Goal: Navigation & Orientation: Find specific page/section

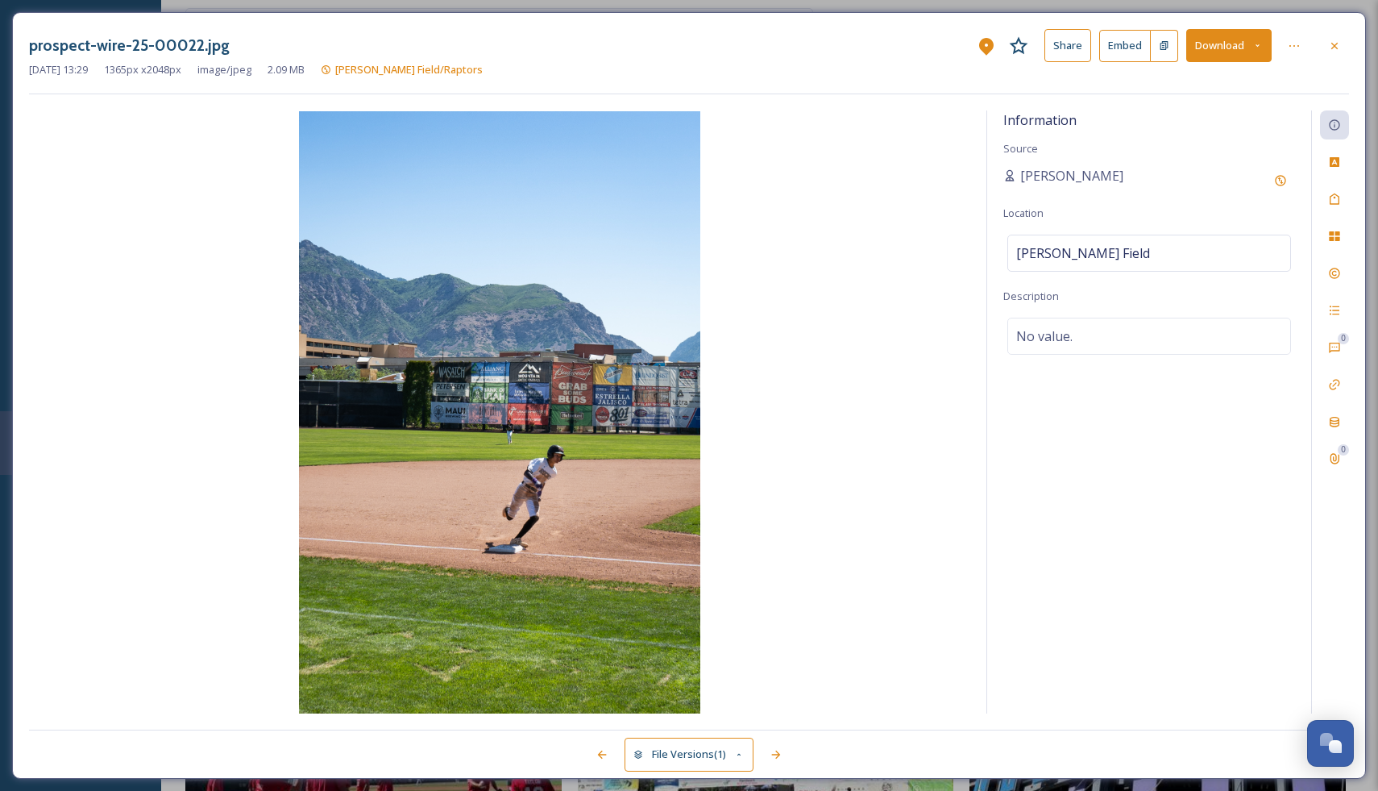
scroll to position [8470, 0]
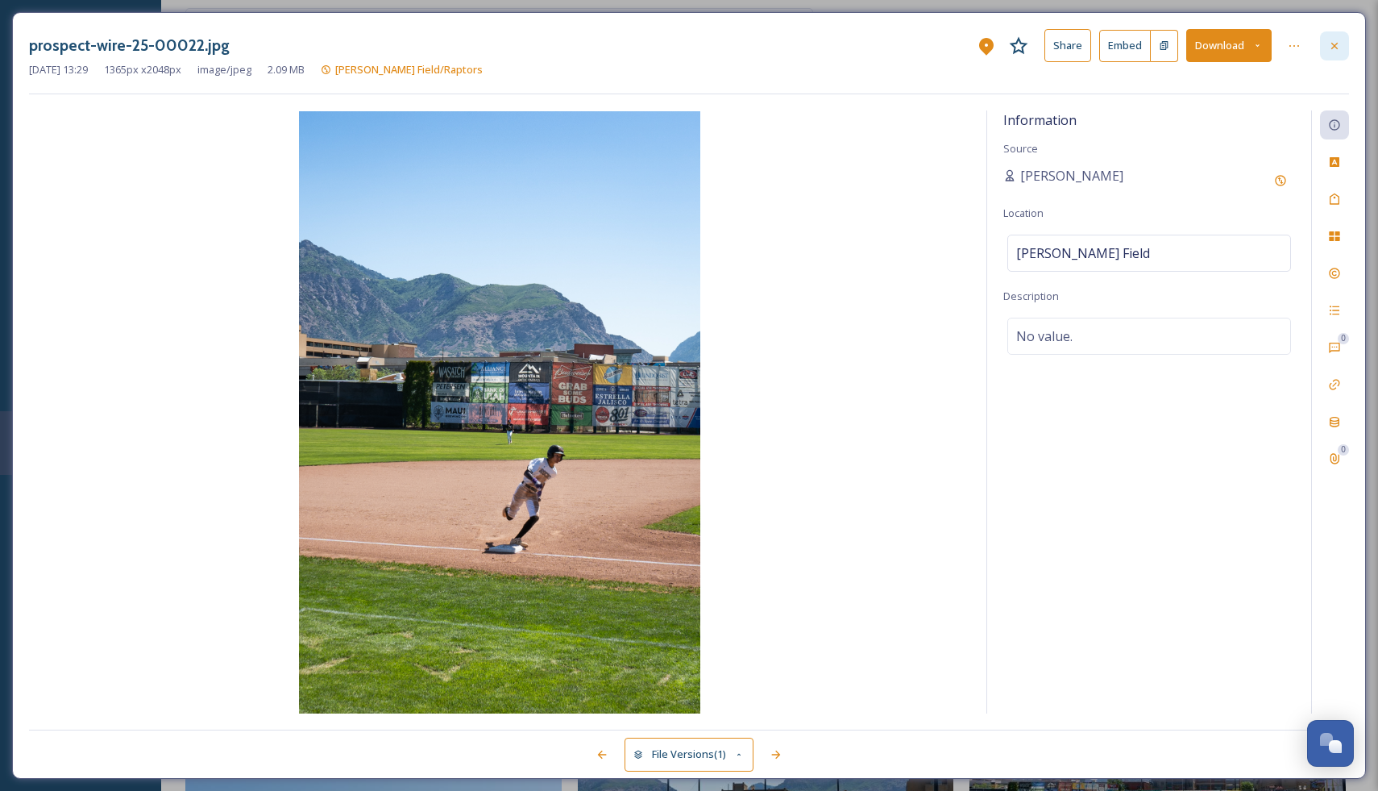
click at [1332, 46] on icon at bounding box center [1335, 46] width 13 height 13
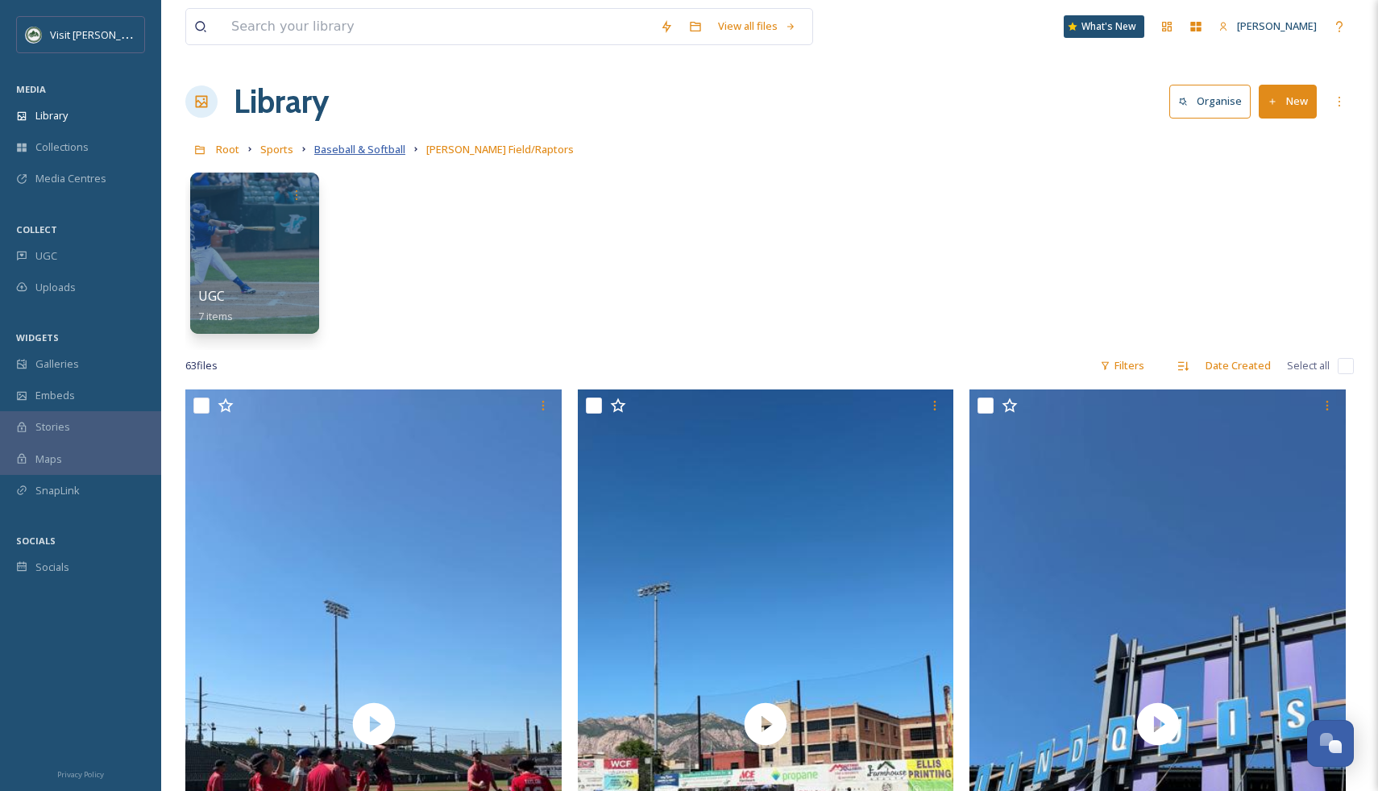
click at [363, 152] on span "Baseball & Softball" at bounding box center [359, 149] width 91 height 15
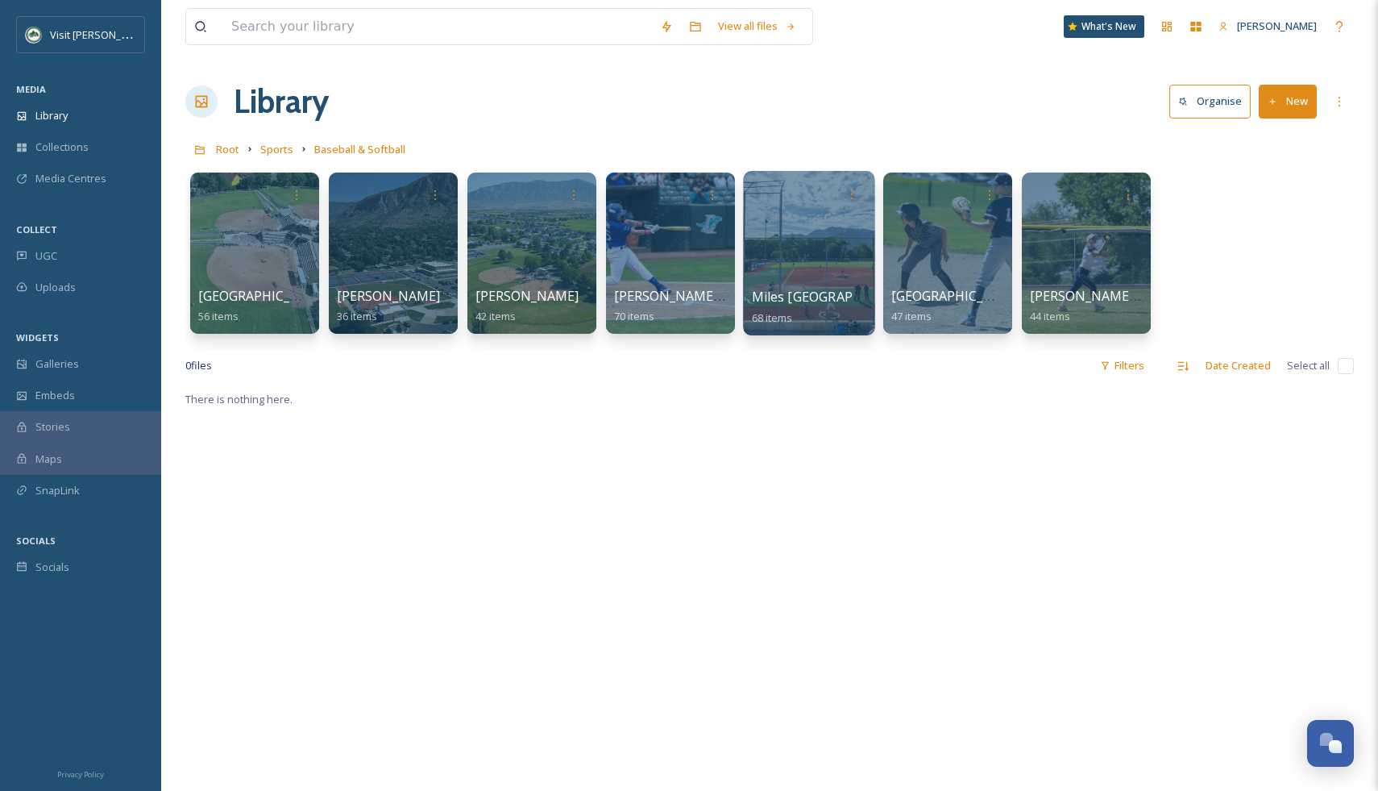
click at [785, 243] on div at bounding box center [808, 253] width 131 height 164
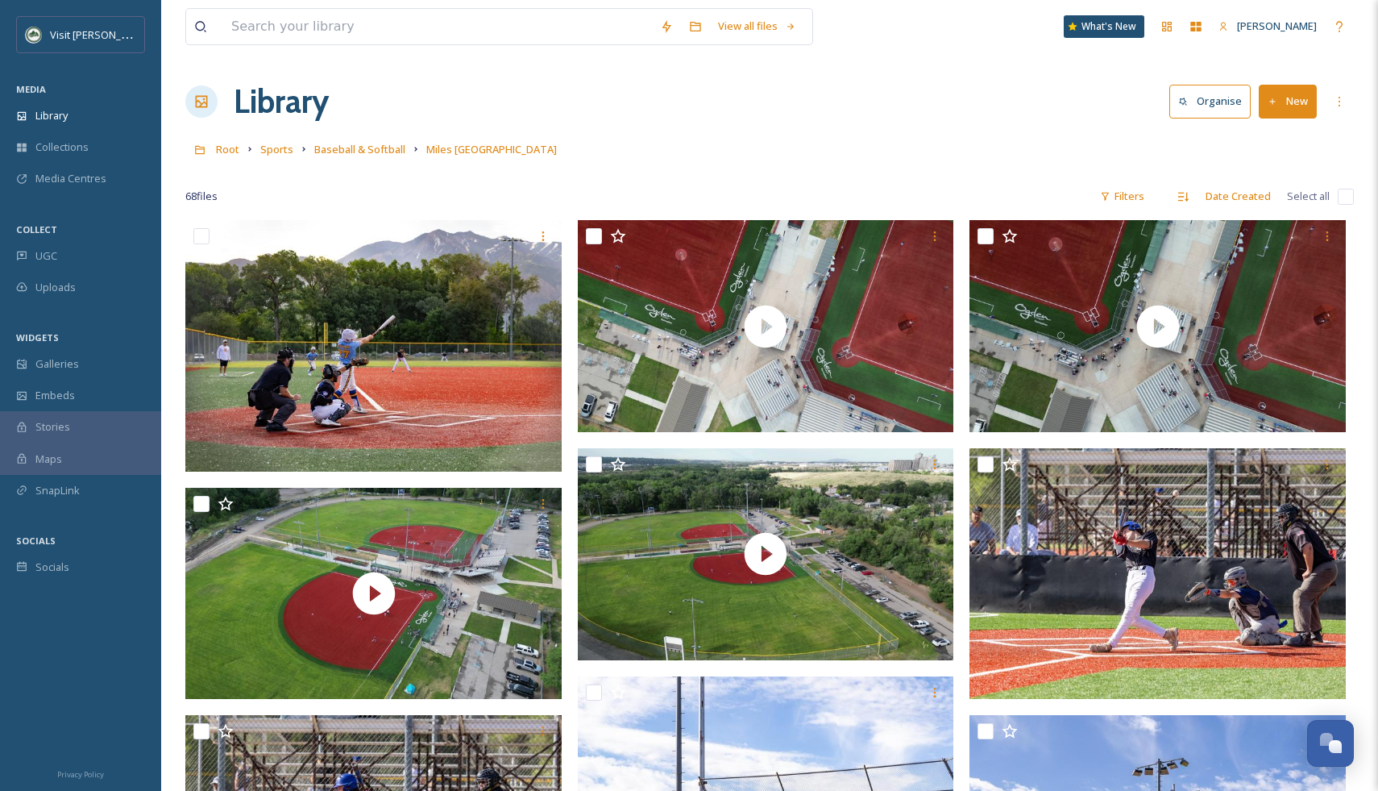
click at [335, 141] on link "Baseball & Softball" at bounding box center [359, 148] width 91 height 19
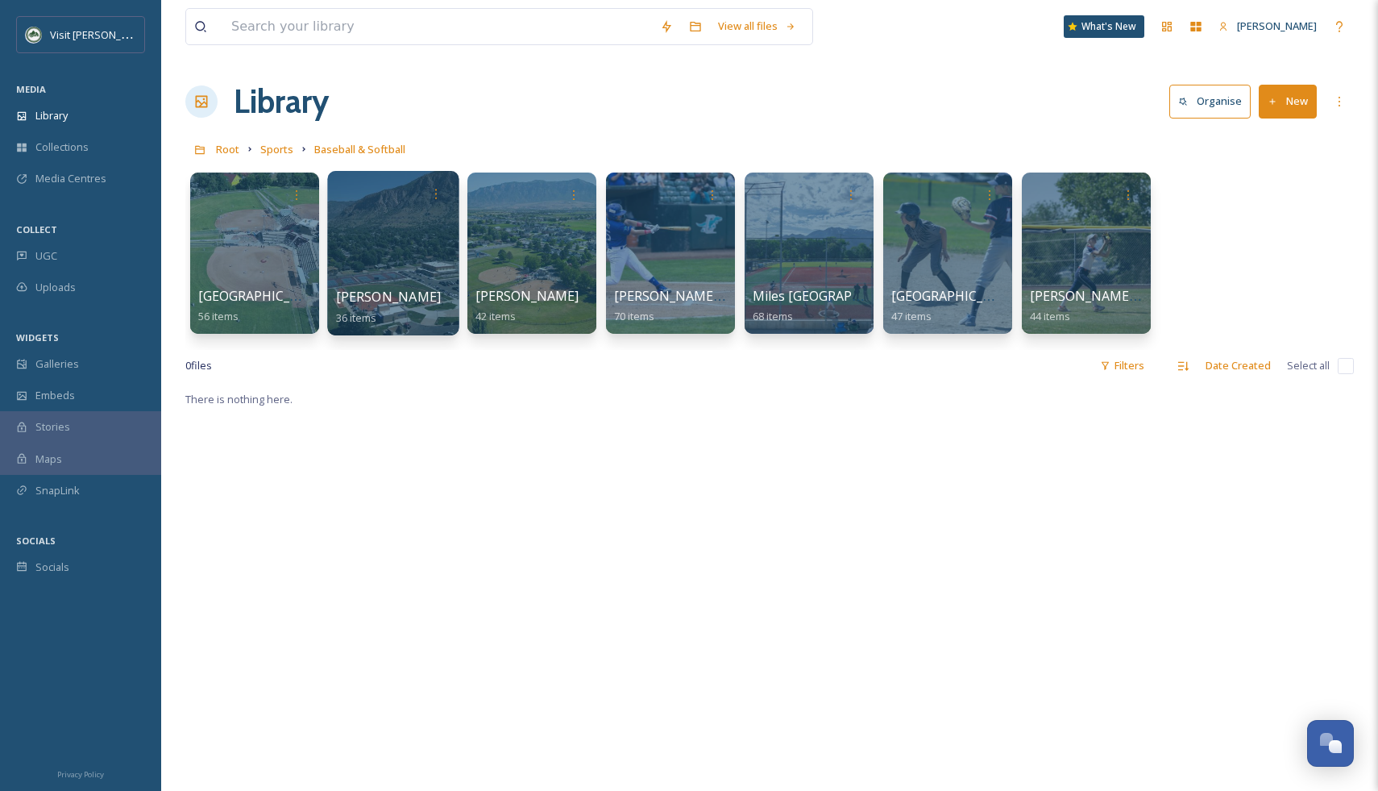
click at [382, 219] on div at bounding box center [392, 253] width 131 height 164
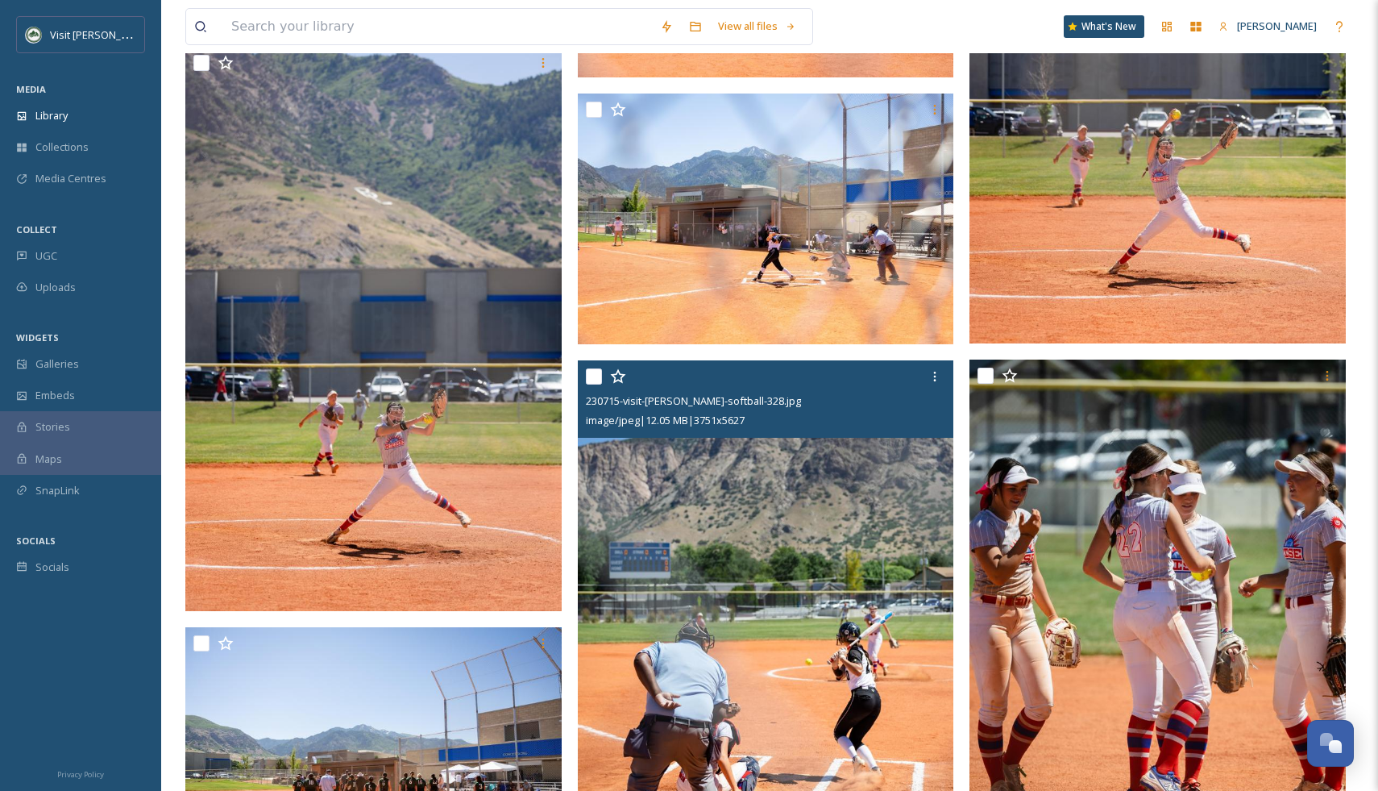
scroll to position [2590, 0]
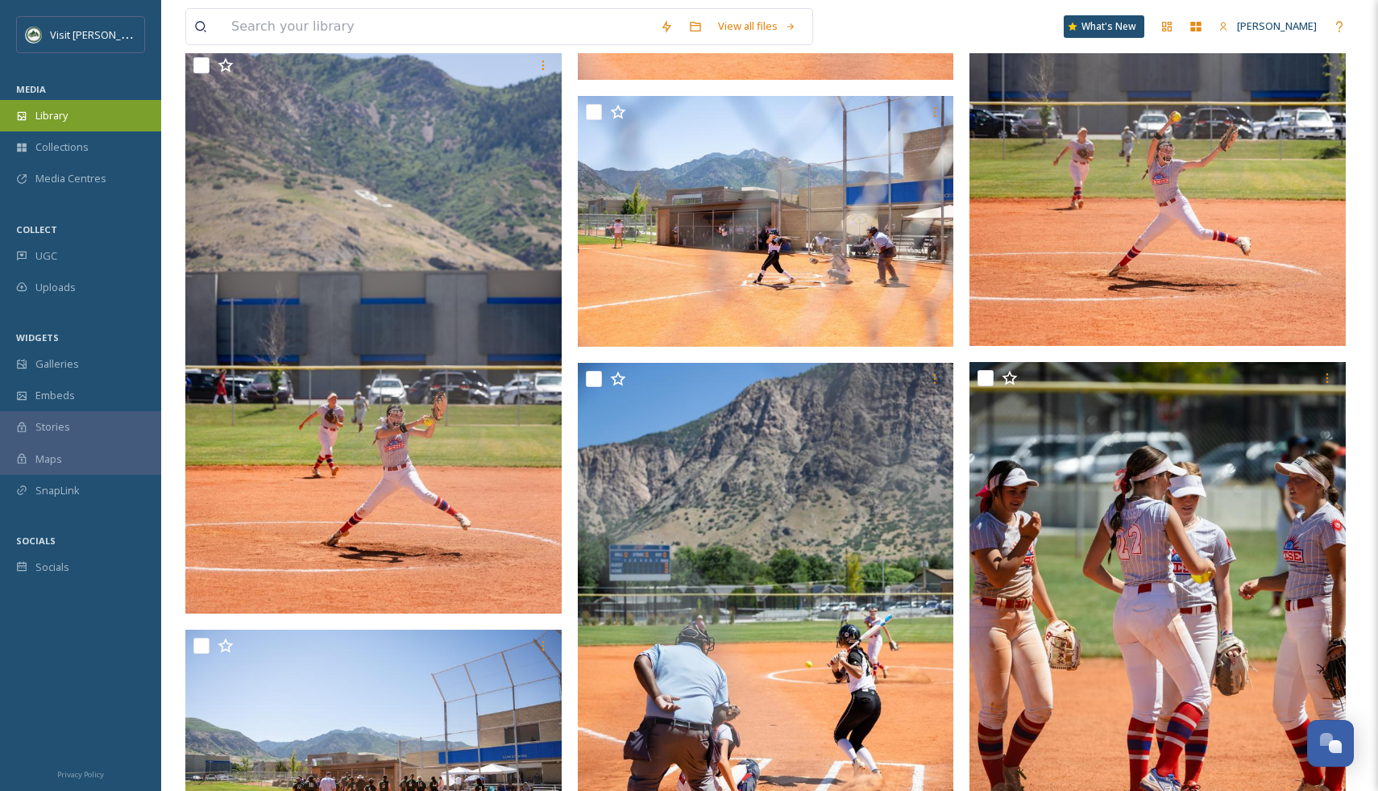
click at [56, 115] on span "Library" at bounding box center [51, 115] width 32 height 15
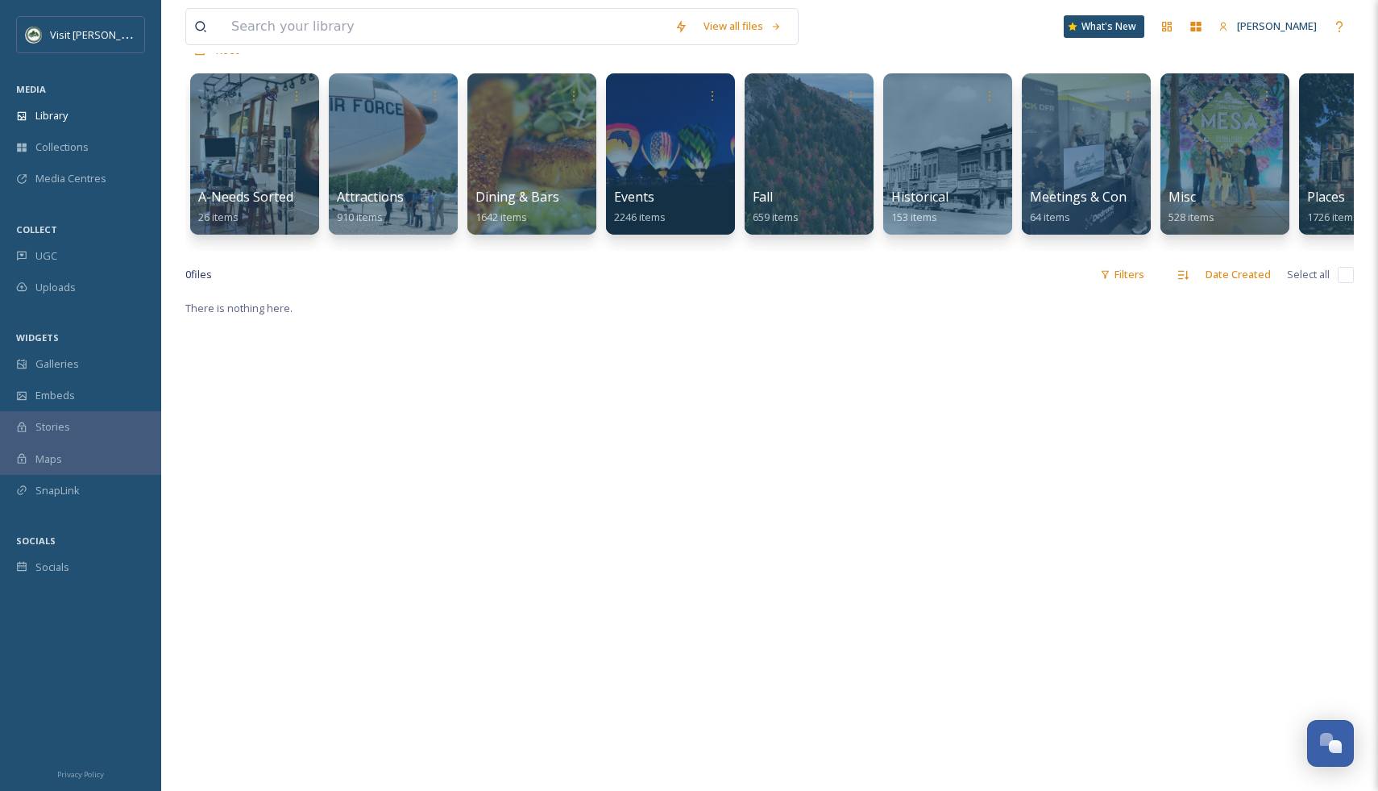
scroll to position [108, 0]
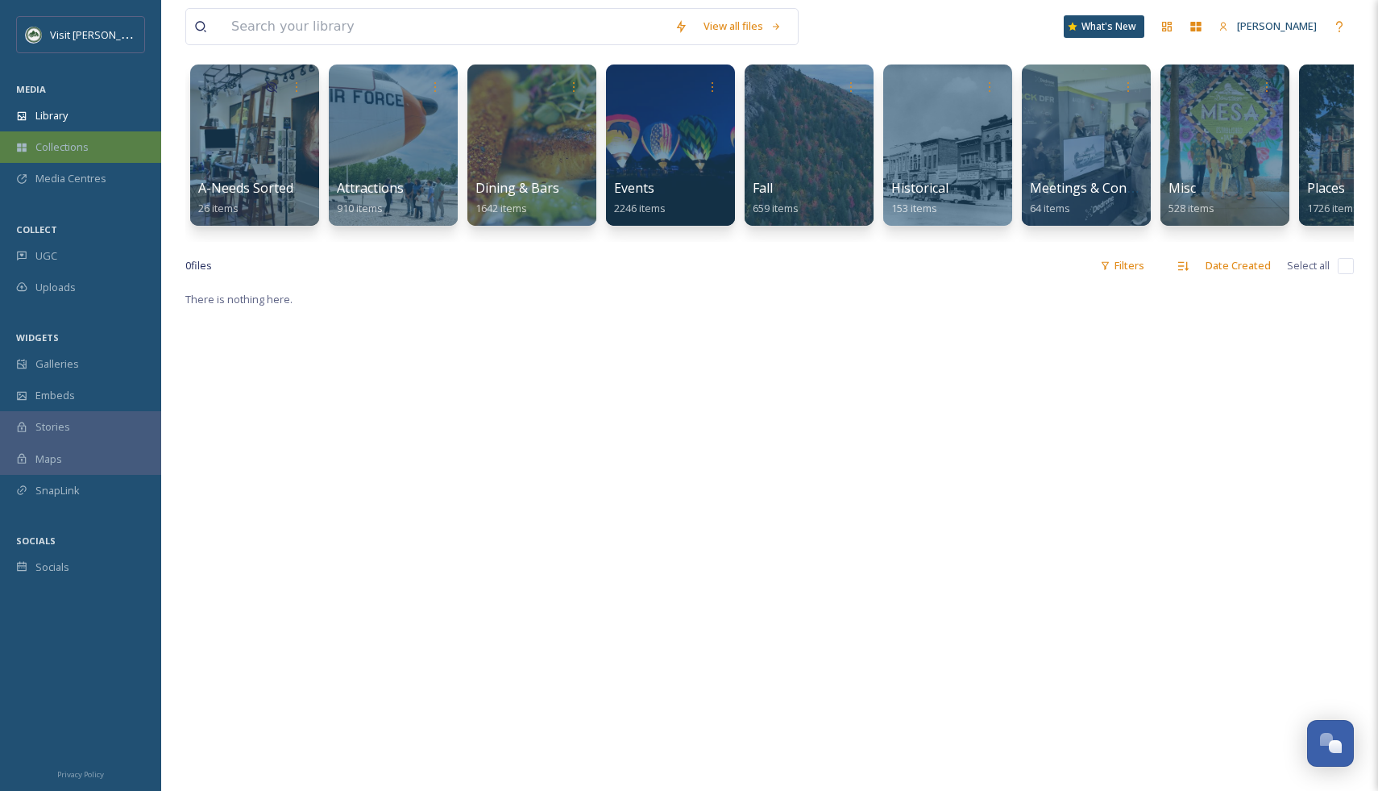
click at [85, 151] on span "Collections" at bounding box center [61, 146] width 53 height 15
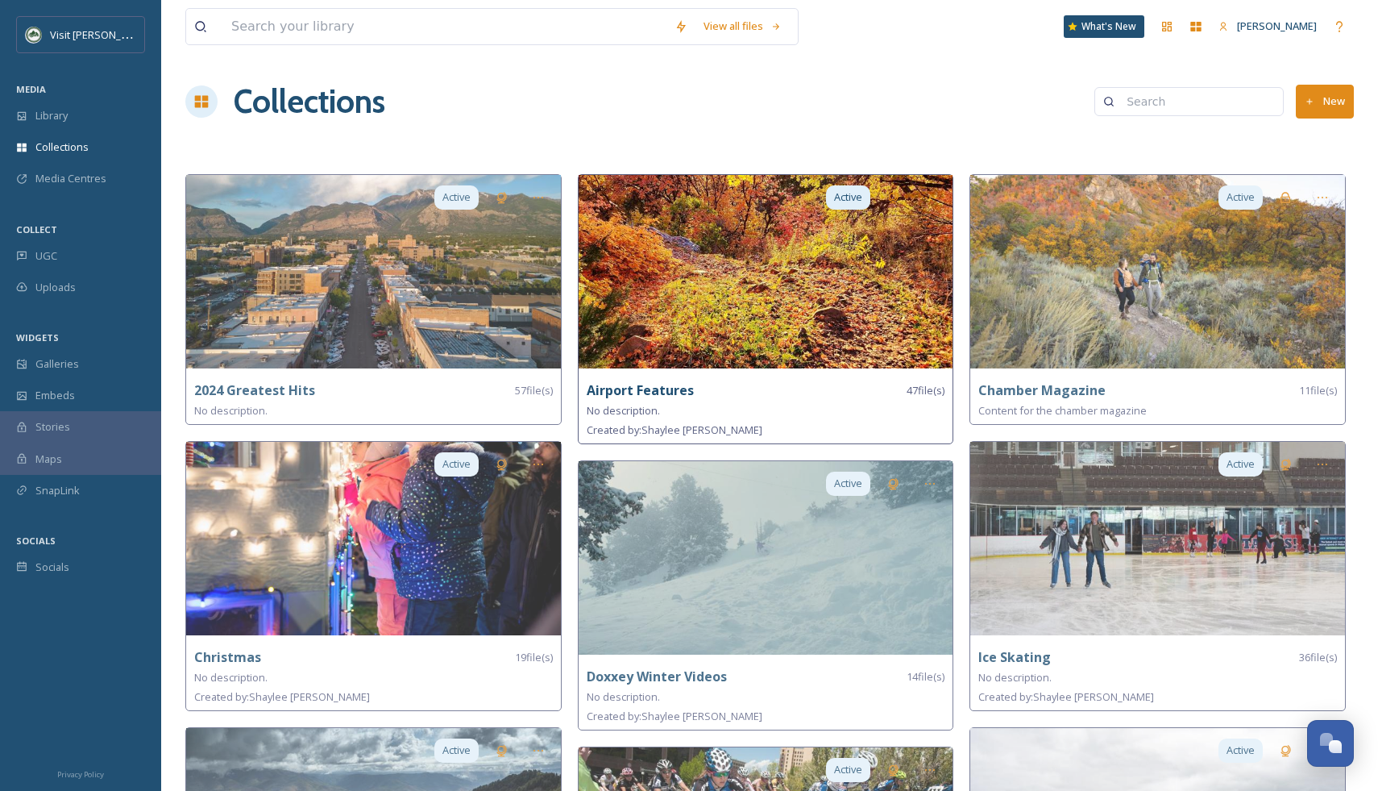
click at [784, 275] on img at bounding box center [766, 271] width 375 height 193
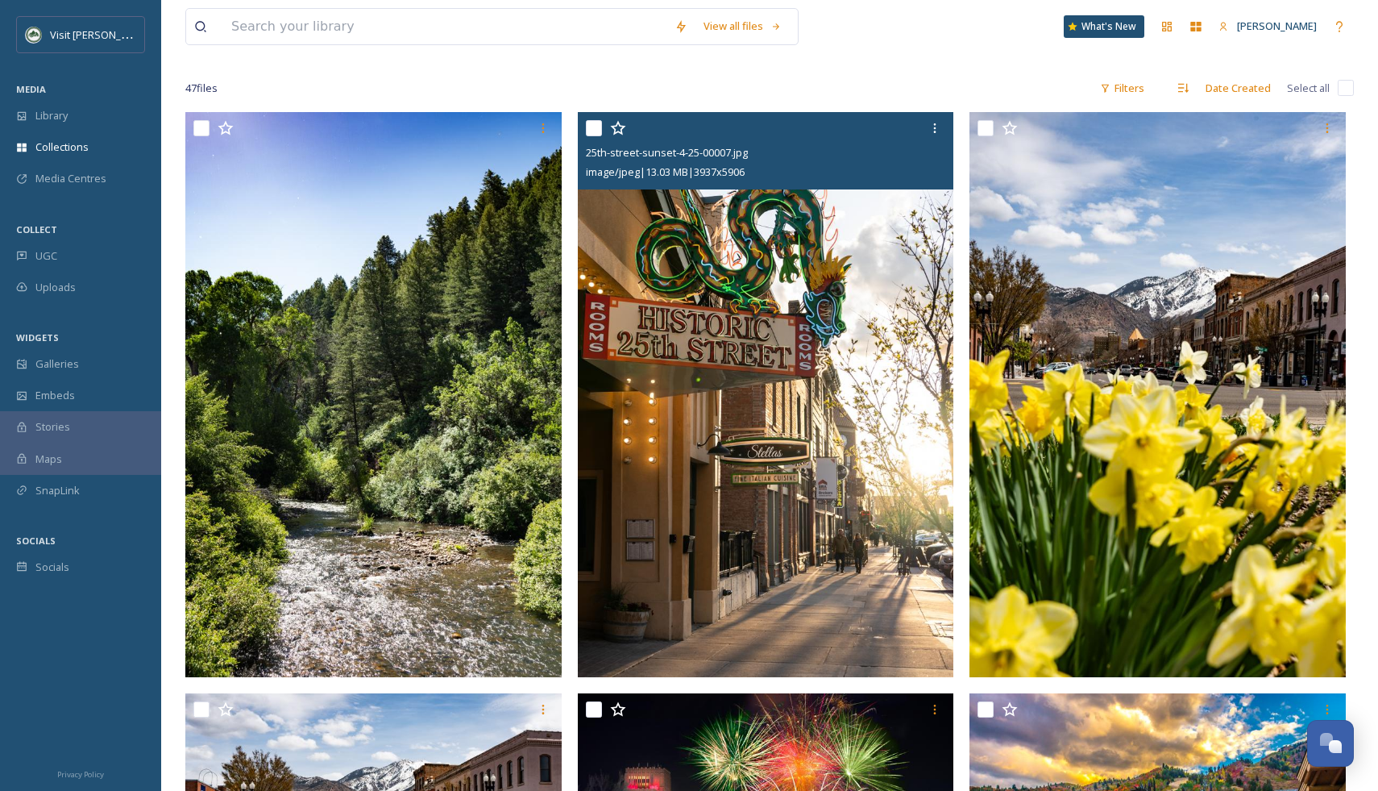
scroll to position [149, 0]
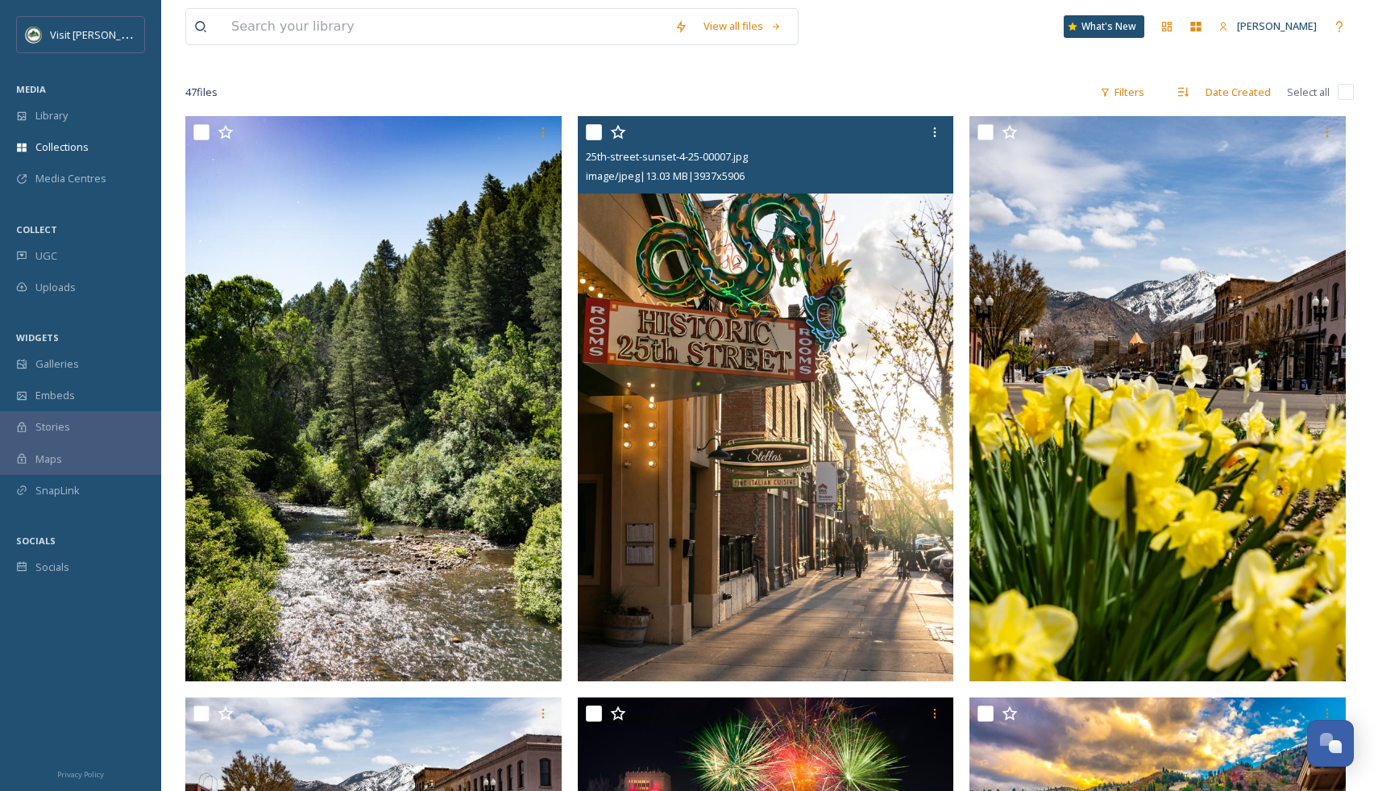
click at [622, 134] on icon at bounding box center [617, 131] width 15 height 15
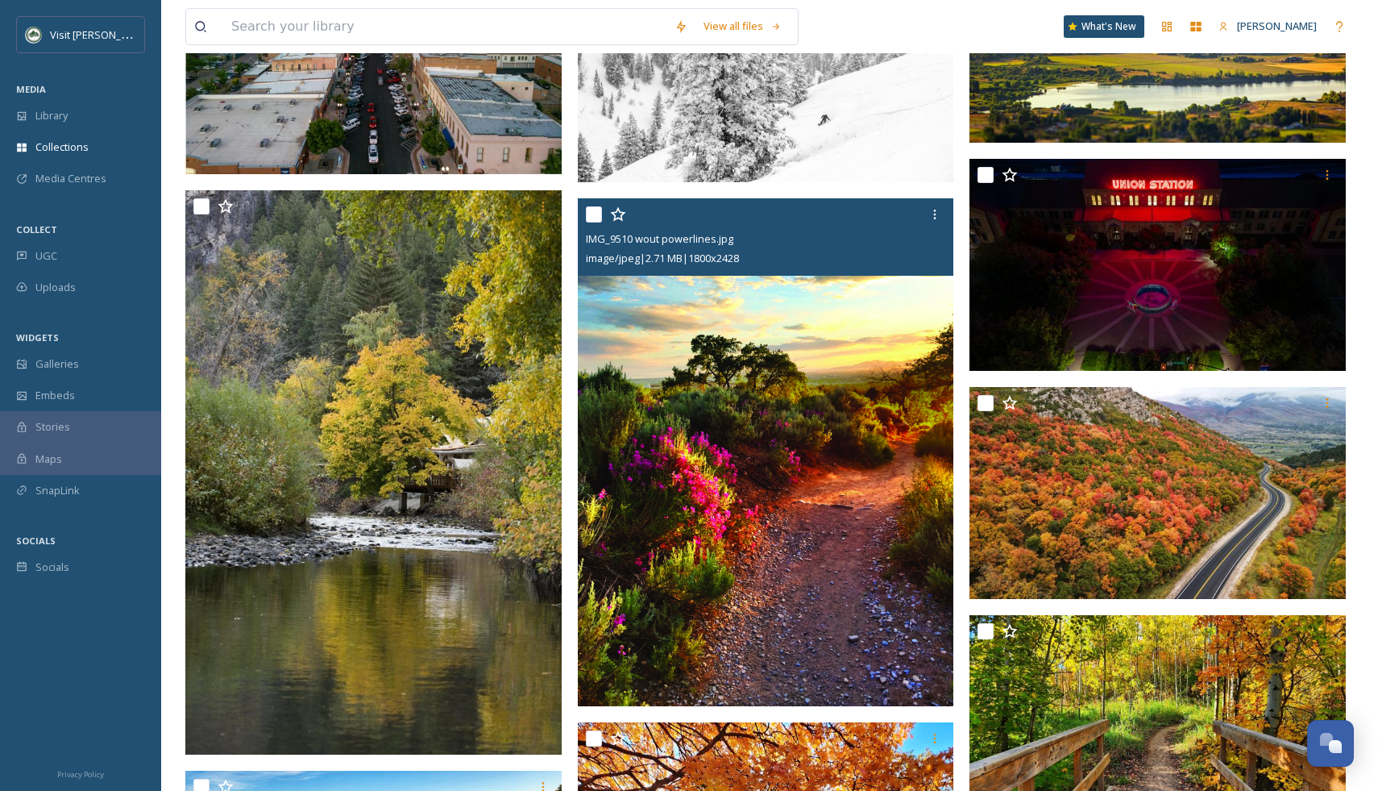
scroll to position [1454, 0]
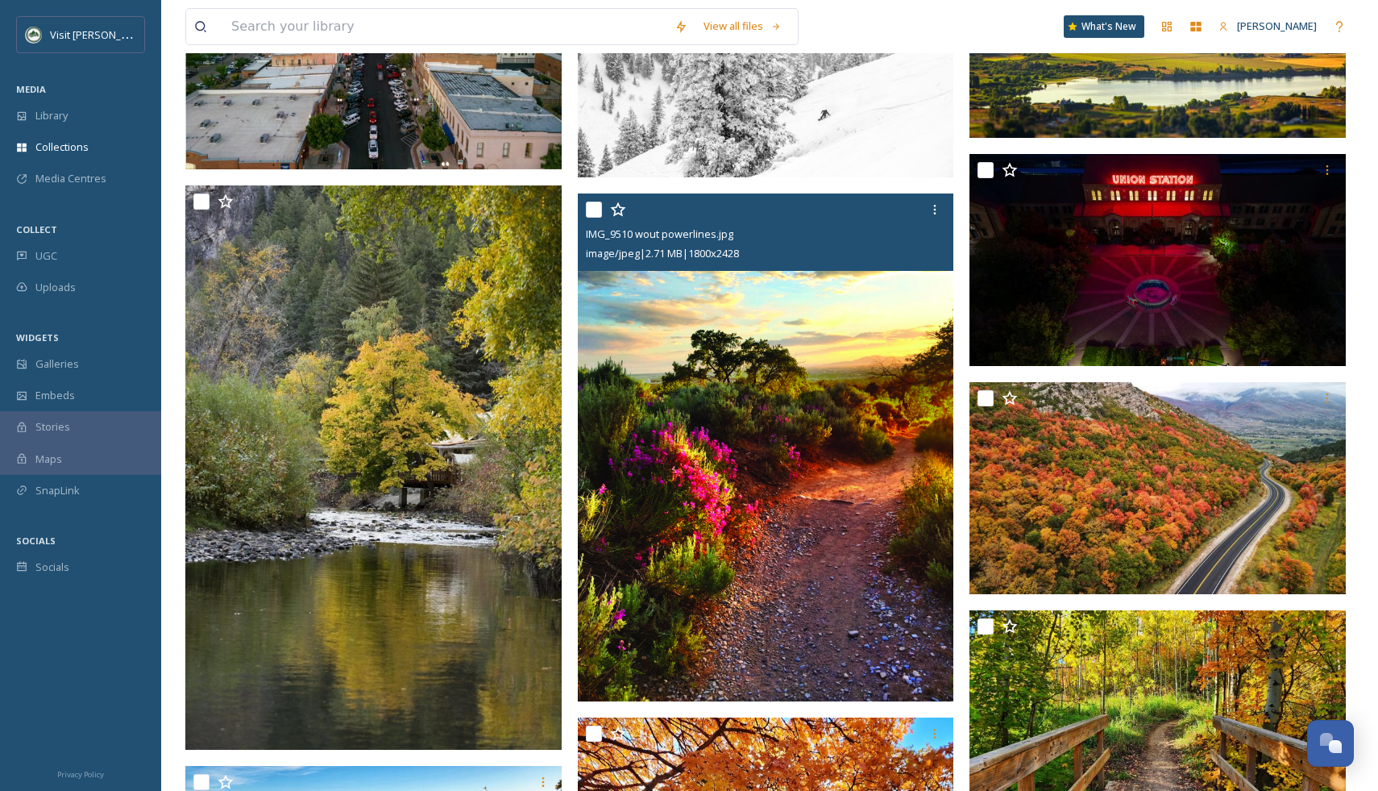
click at [622, 210] on icon at bounding box center [617, 209] width 15 height 15
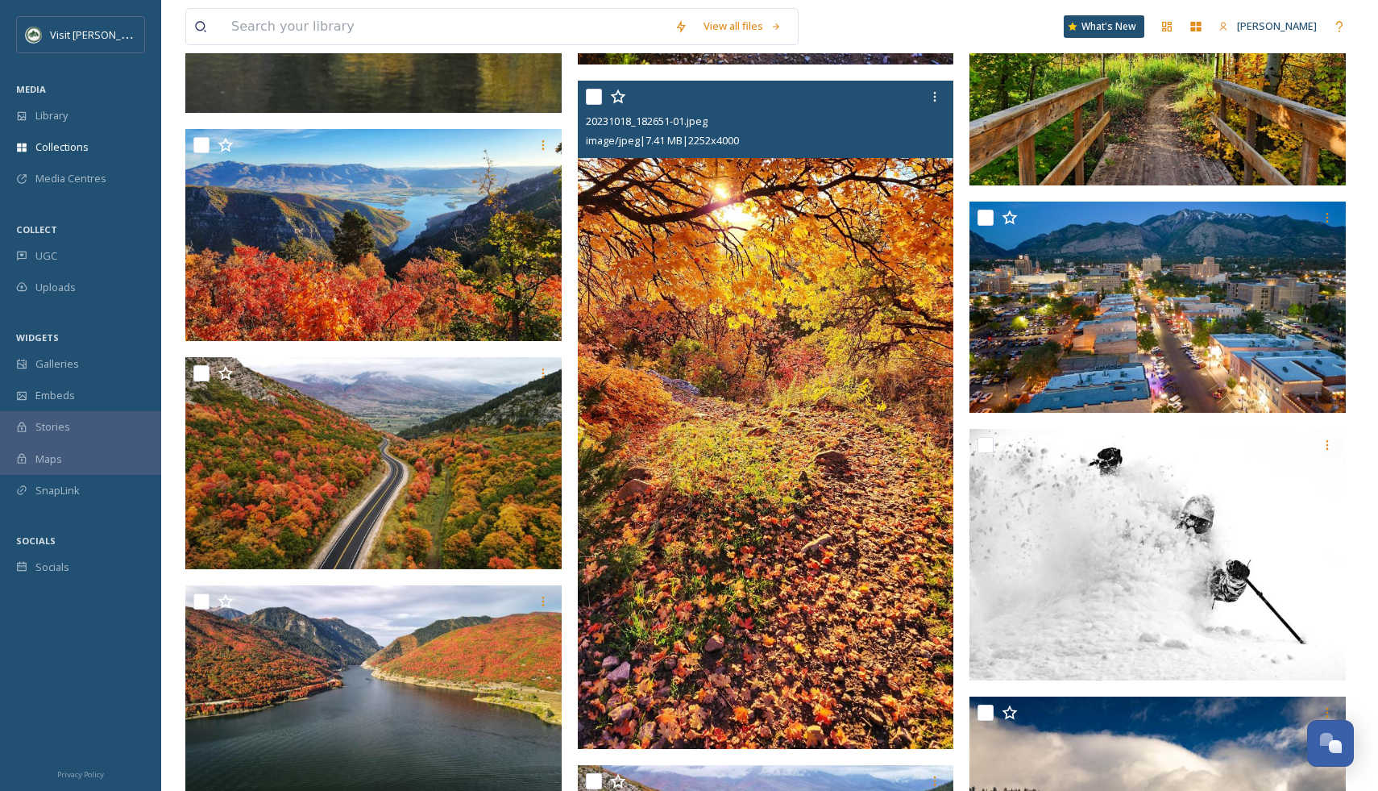
scroll to position [2092, 0]
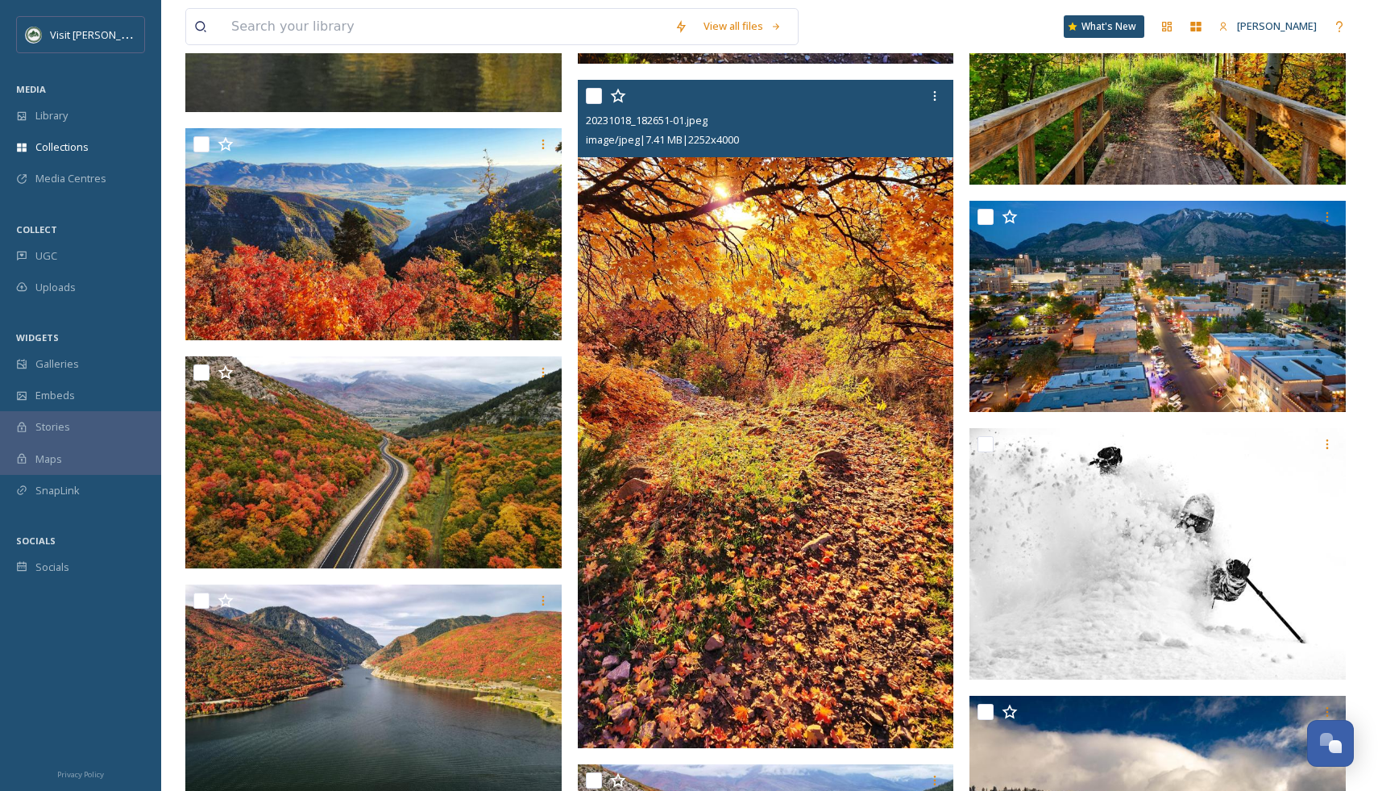
click at [619, 96] on icon at bounding box center [618, 96] width 16 height 16
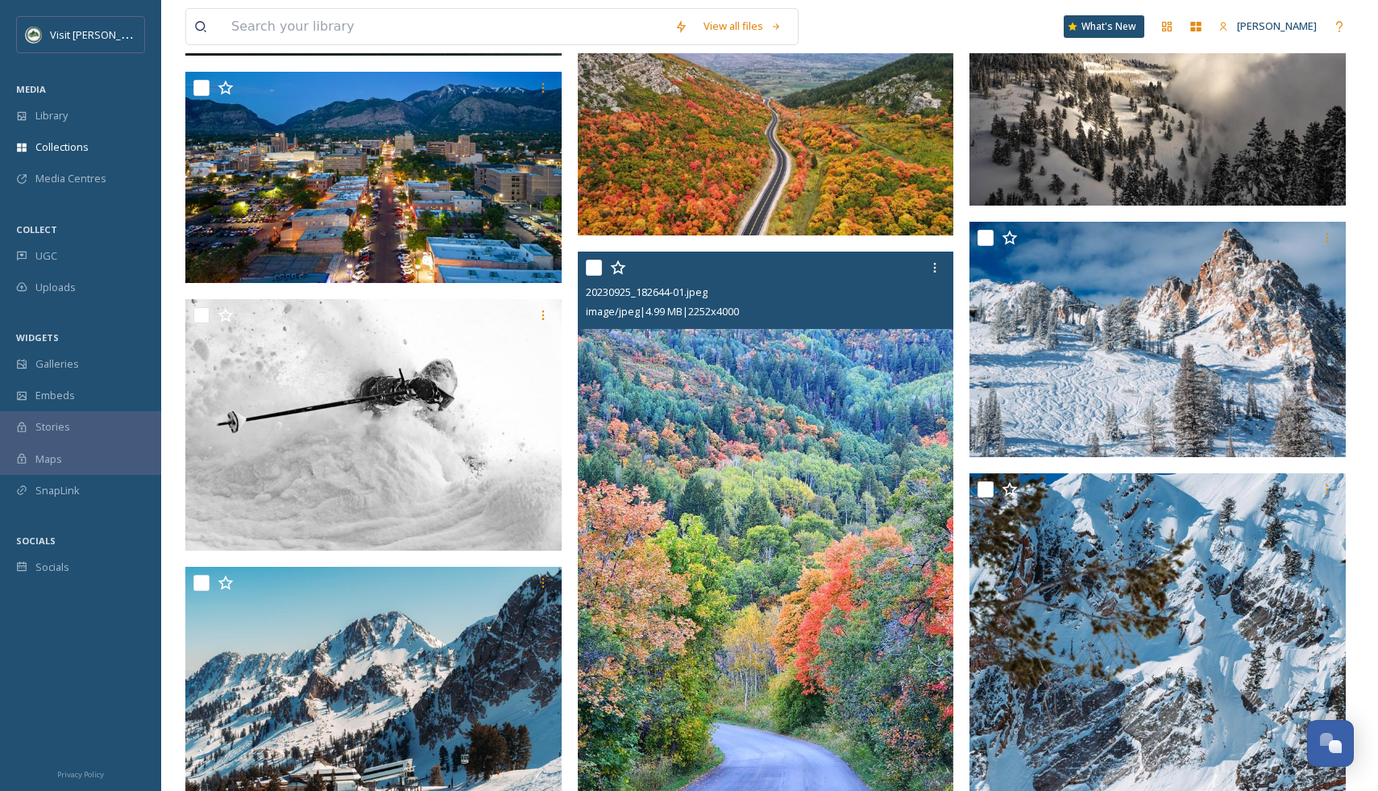
scroll to position [2838, 0]
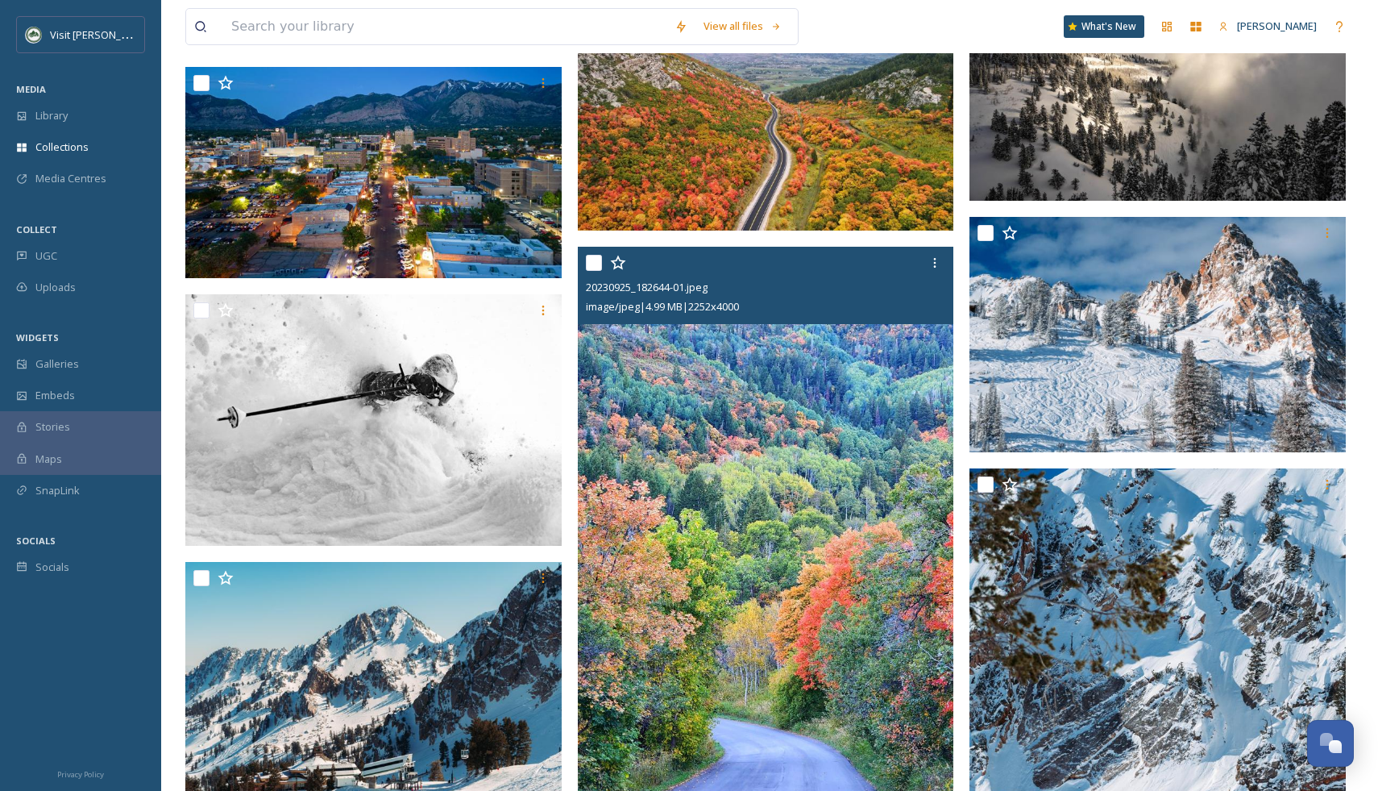
click at [621, 263] on icon at bounding box center [617, 262] width 15 height 15
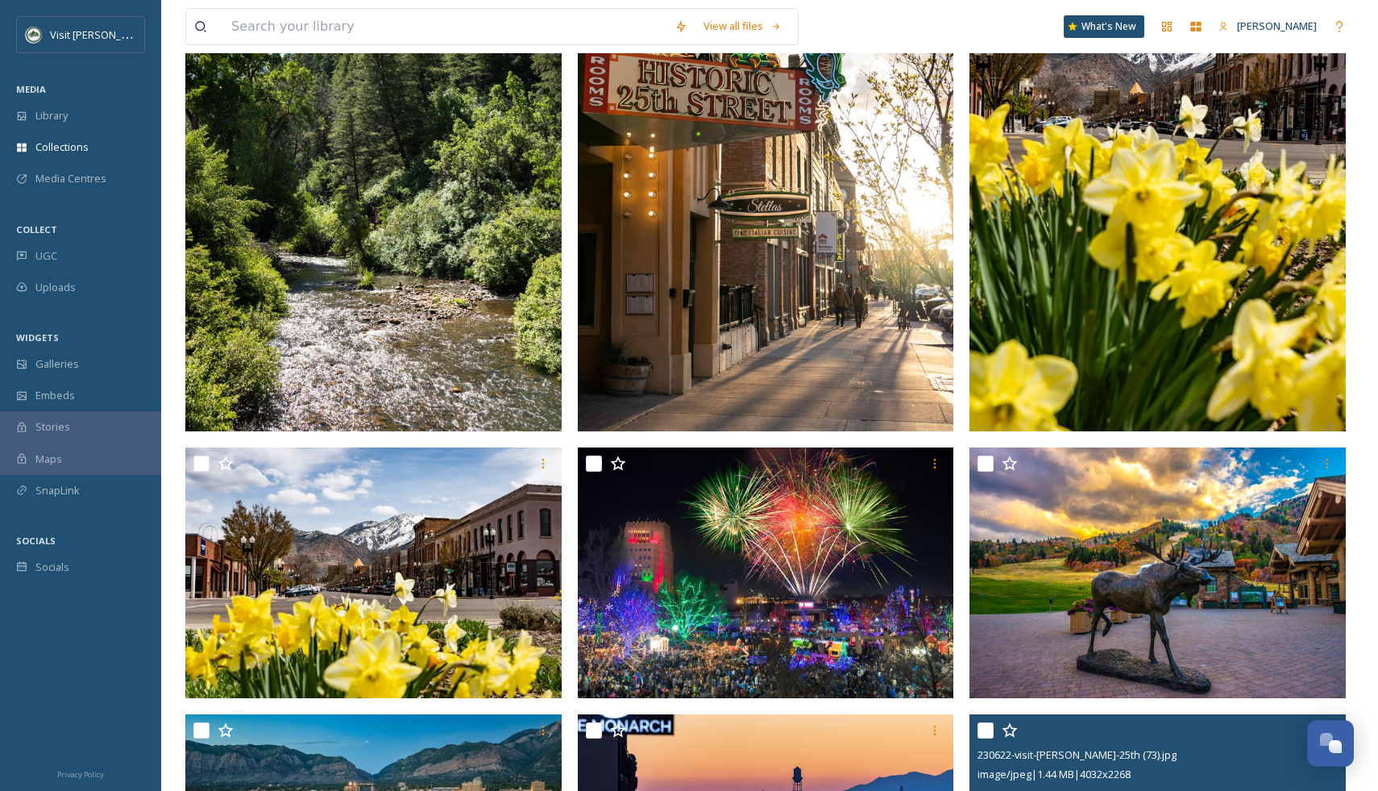
scroll to position [0, 0]
